Goal: Use online tool/utility: Utilize a website feature to perform a specific function

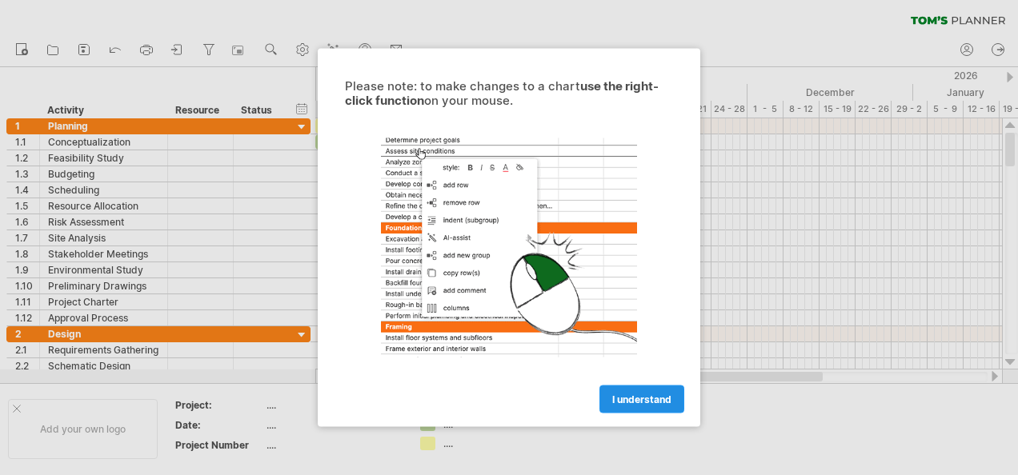
click at [634, 402] on span "I understand" at bounding box center [641, 400] width 59 height 12
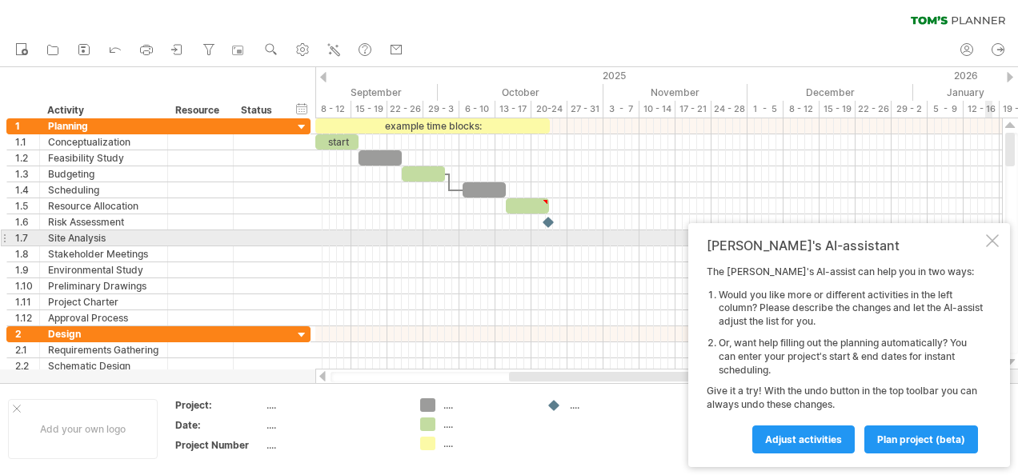
click at [992, 240] on div at bounding box center [992, 240] width 13 height 13
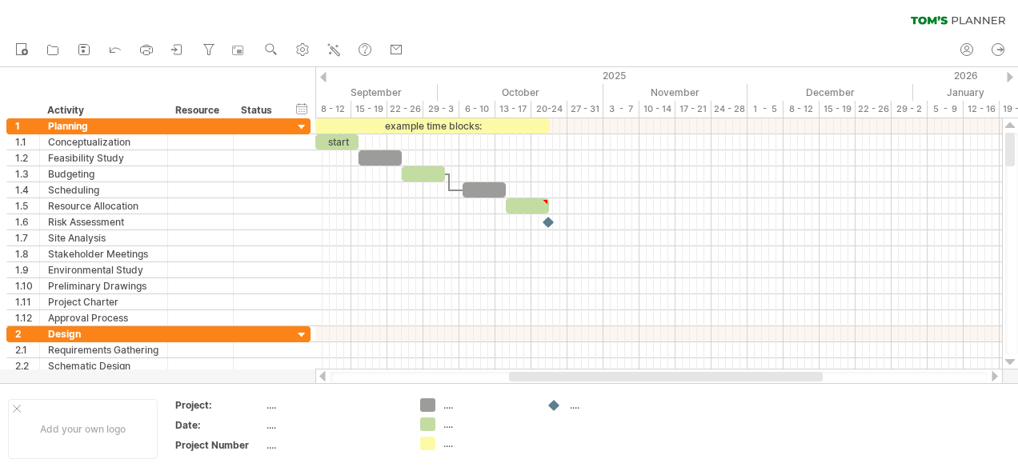
click at [459, 13] on div "clear filter reapply filter" at bounding box center [509, 17] width 1018 height 34
click at [1008, 78] on div at bounding box center [1010, 77] width 6 height 10
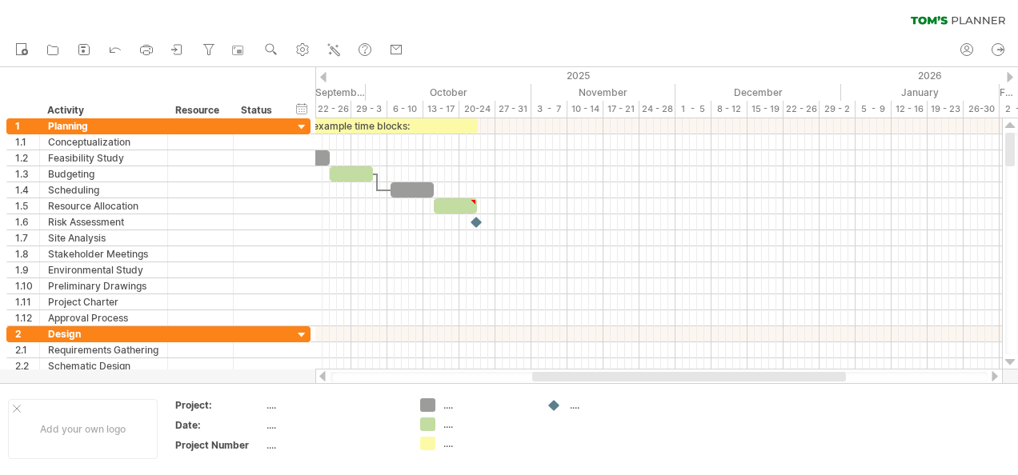
click at [1008, 78] on div at bounding box center [1010, 77] width 6 height 10
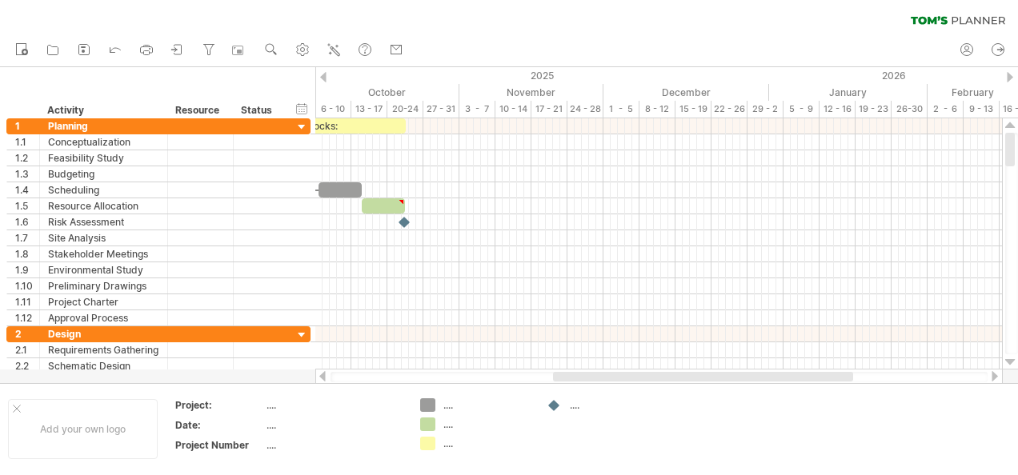
click at [1008, 78] on div at bounding box center [1010, 77] width 6 height 10
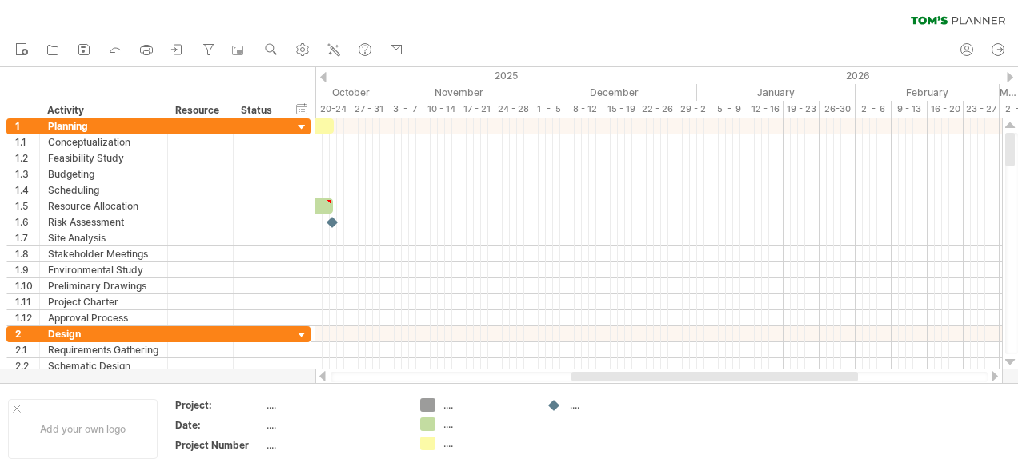
click at [1008, 78] on div at bounding box center [1010, 77] width 6 height 10
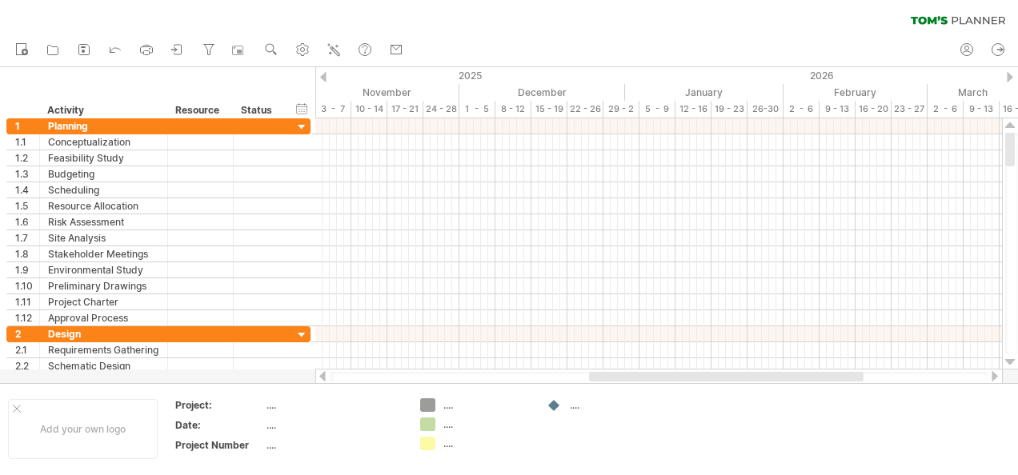
click at [1008, 78] on div at bounding box center [1010, 77] width 6 height 10
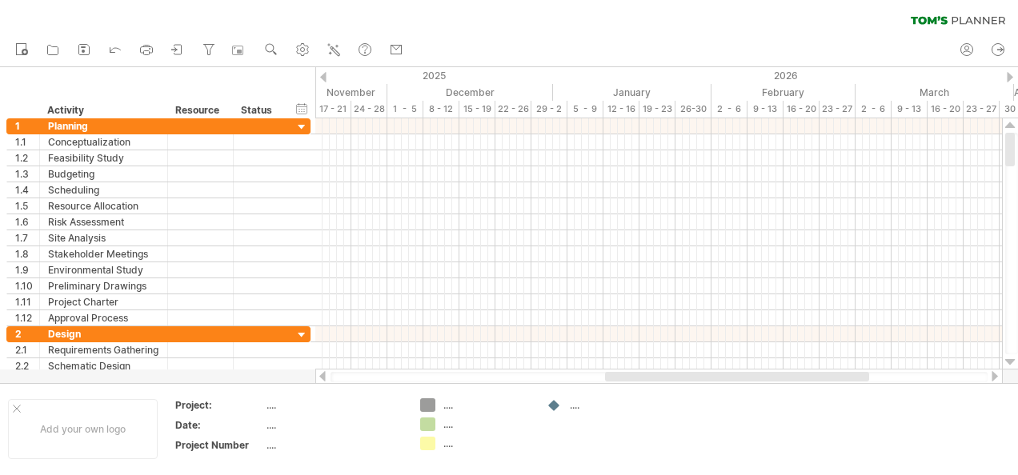
click at [323, 77] on div at bounding box center [323, 77] width 6 height 10
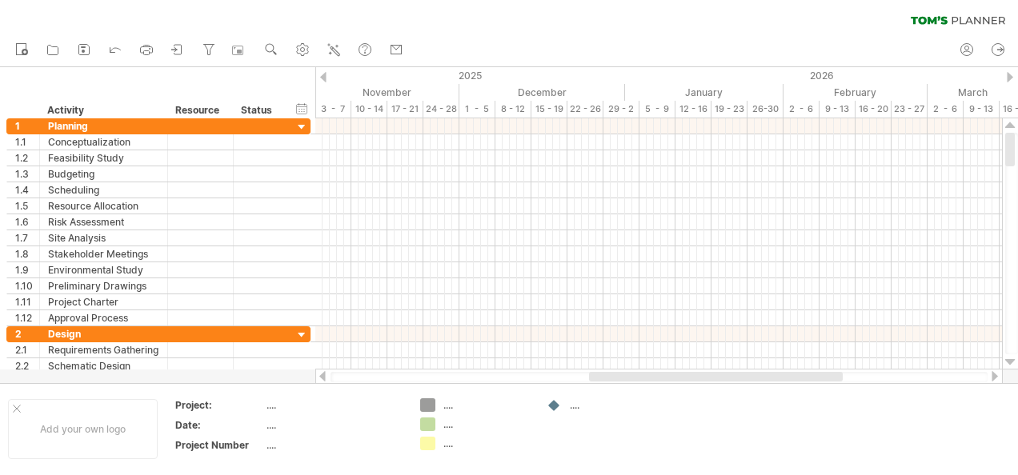
click at [323, 77] on div at bounding box center [323, 77] width 6 height 10
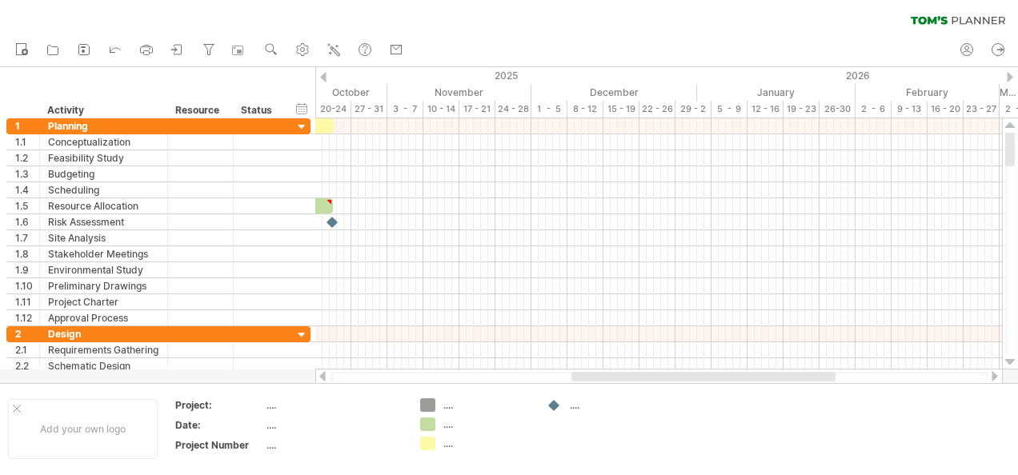
click at [323, 77] on div at bounding box center [323, 77] width 6 height 10
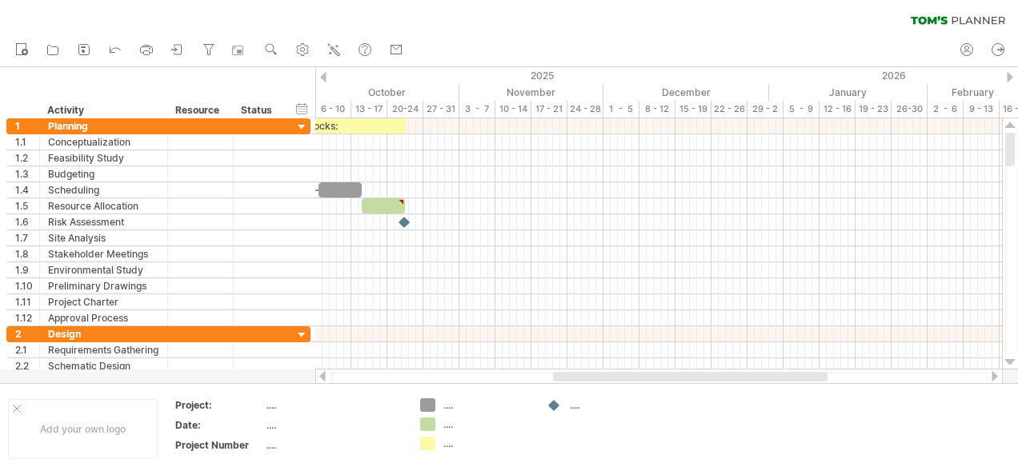
click at [323, 77] on div at bounding box center [323, 77] width 6 height 10
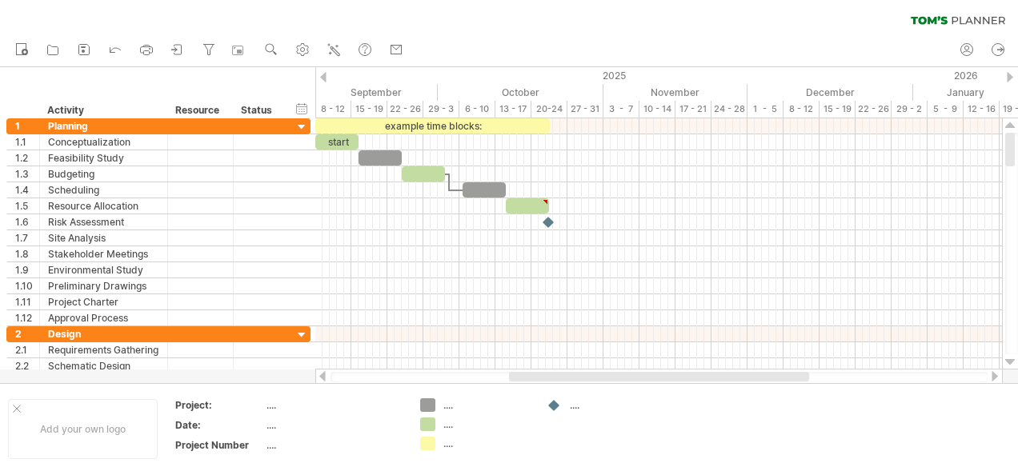
click at [323, 77] on div at bounding box center [323, 77] width 6 height 10
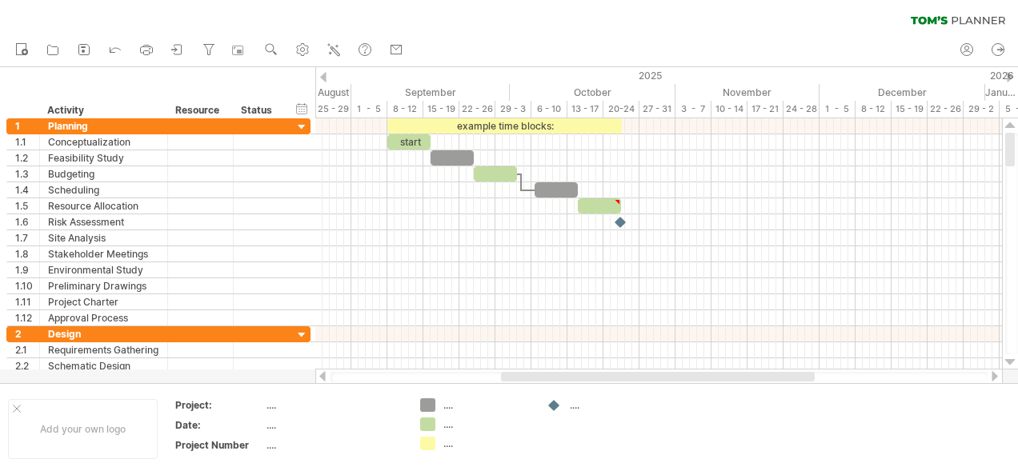
click at [323, 77] on div at bounding box center [323, 77] width 6 height 10
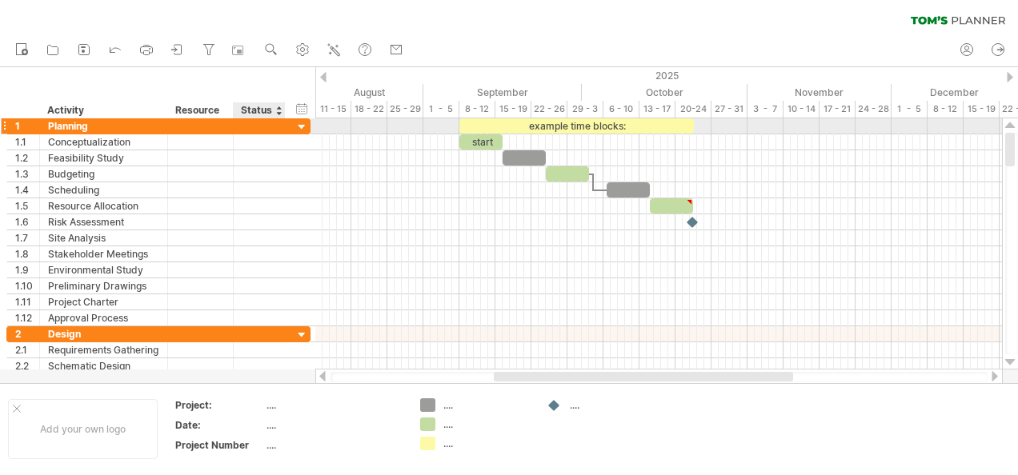
click at [301, 127] on div at bounding box center [301, 127] width 15 height 15
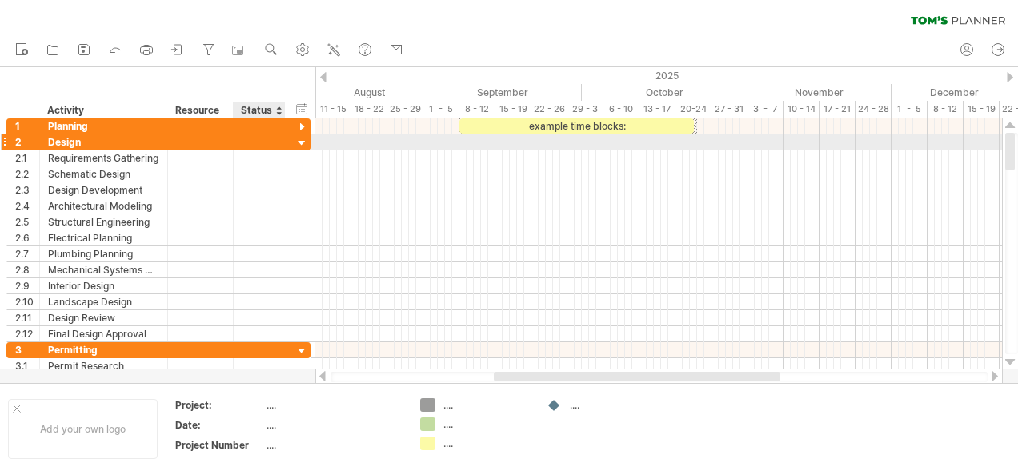
click at [301, 140] on div at bounding box center [301, 143] width 15 height 15
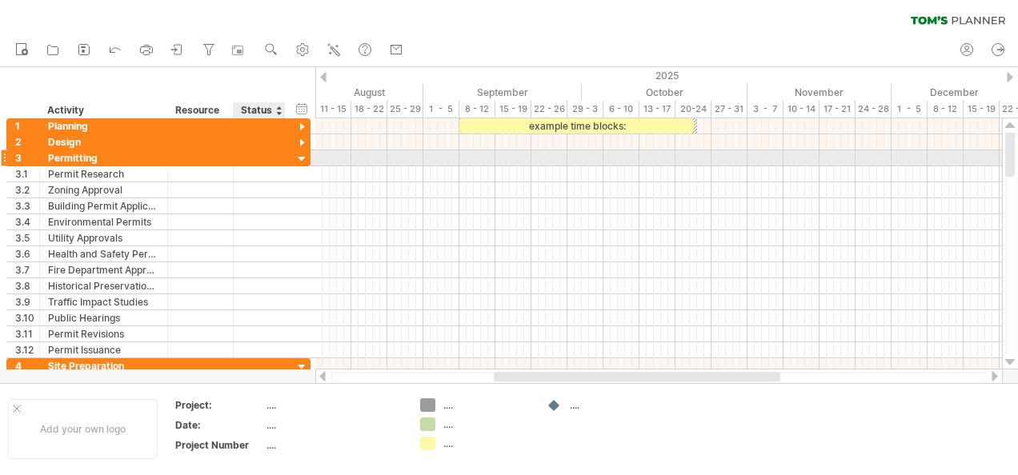
click at [301, 156] on div at bounding box center [301, 159] width 15 height 15
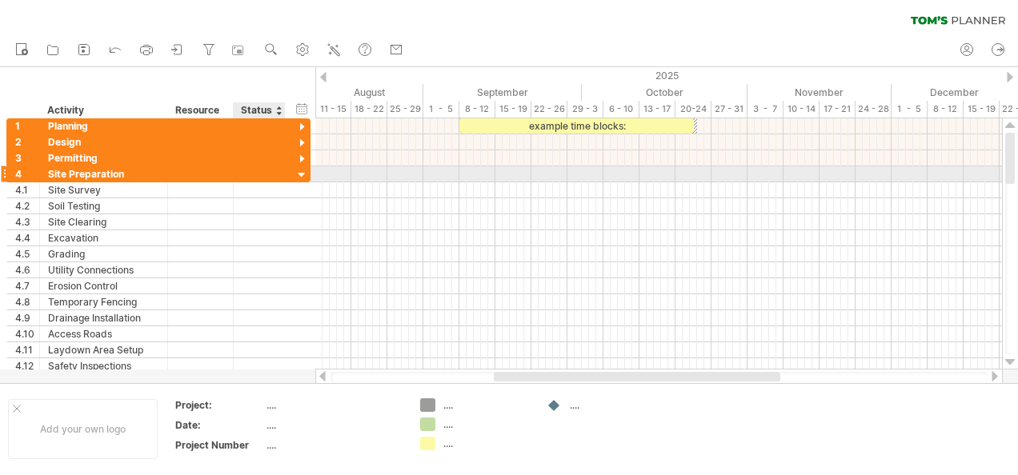
click at [302, 173] on div at bounding box center [301, 175] width 15 height 15
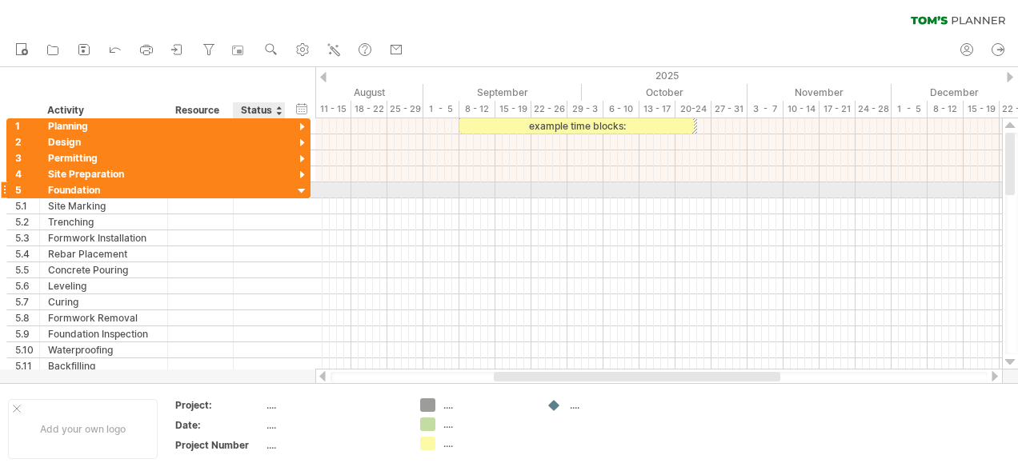
click at [302, 184] on div at bounding box center [301, 191] width 15 height 15
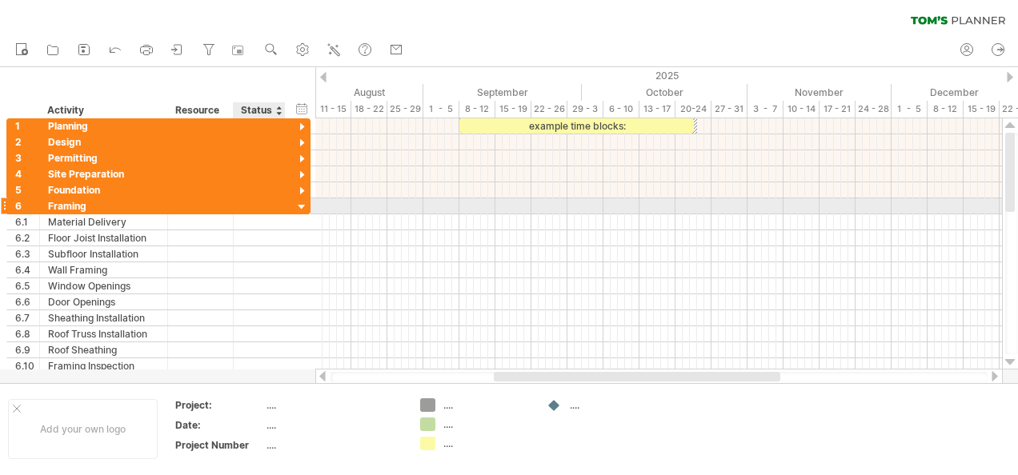
click at [301, 200] on div at bounding box center [301, 207] width 15 height 15
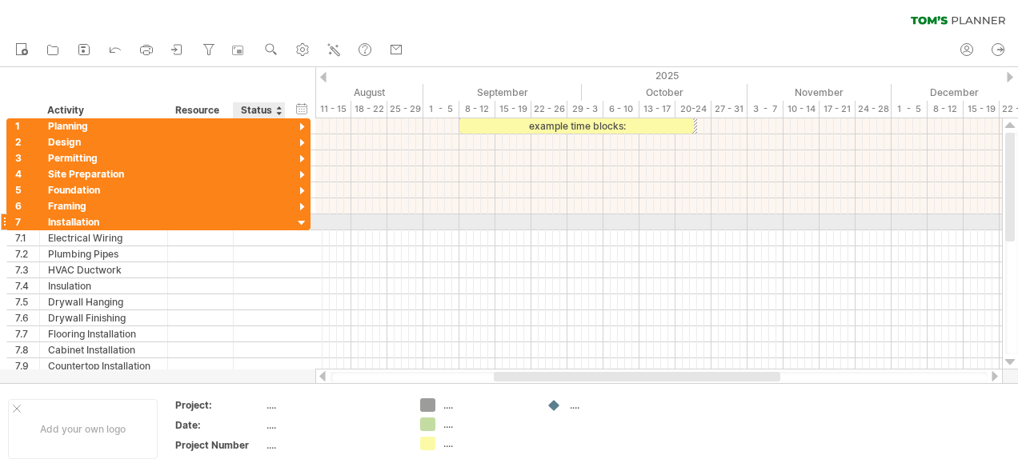
click at [301, 221] on div at bounding box center [301, 223] width 15 height 15
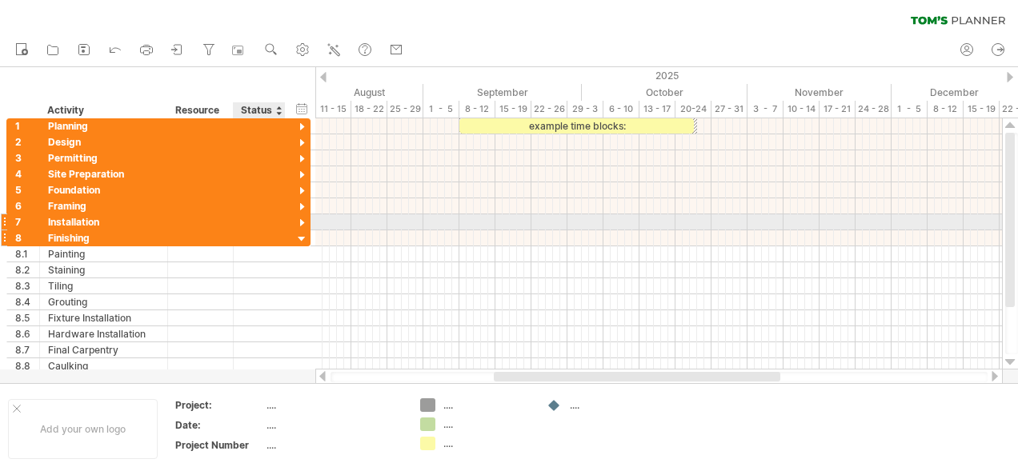
click at [301, 232] on div at bounding box center [301, 239] width 15 height 15
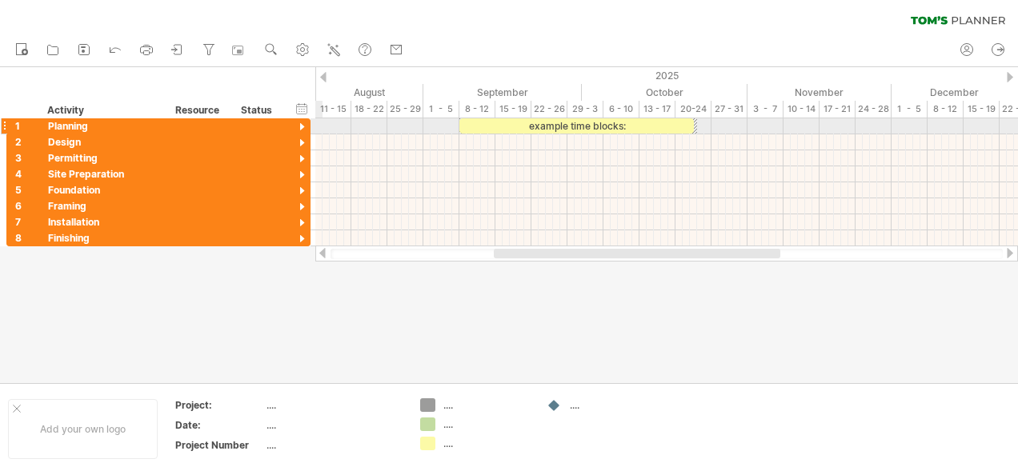
click at [304, 126] on div at bounding box center [301, 127] width 15 height 15
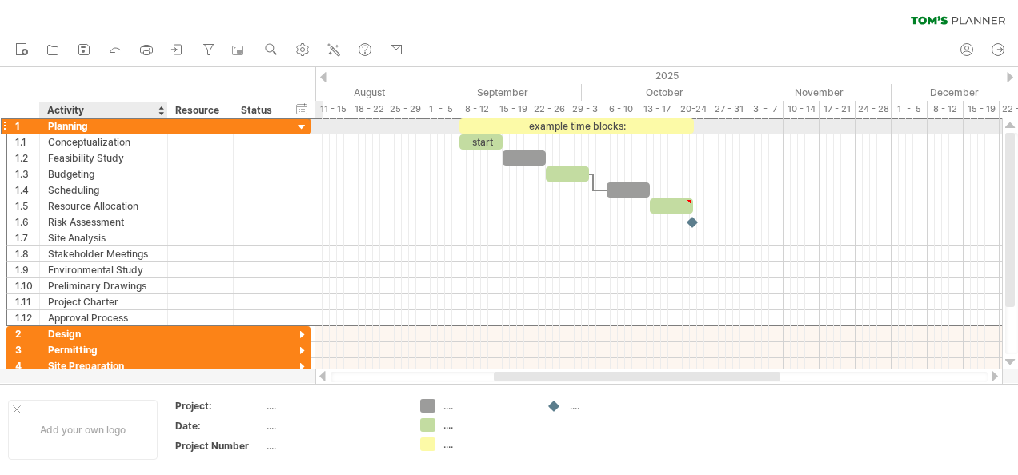
click at [77, 123] on div "Planning" at bounding box center [103, 125] width 111 height 15
click at [77, 123] on input "********" at bounding box center [103, 125] width 111 height 15
type input "**********"
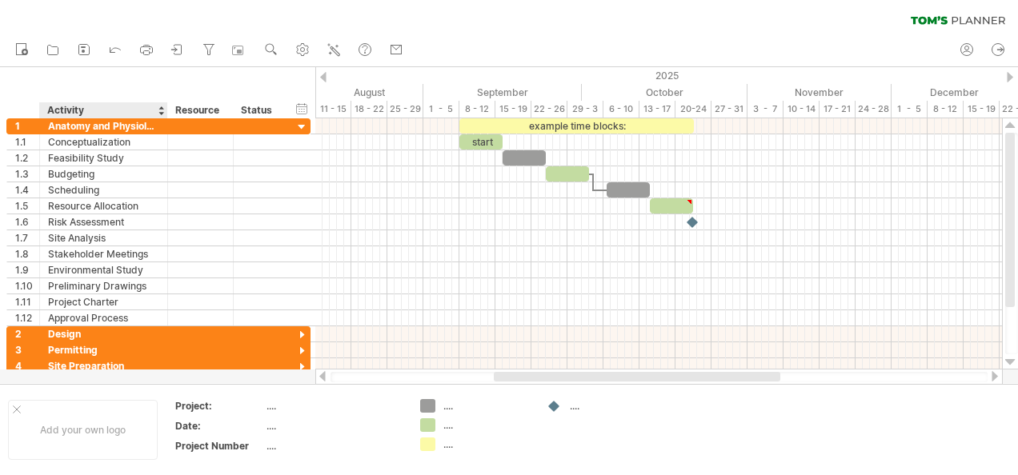
click at [74, 102] on div "Activity" at bounding box center [102, 110] width 111 height 16
click at [74, 102] on input "********" at bounding box center [102, 110] width 111 height 16
